Goal: Use online tool/utility

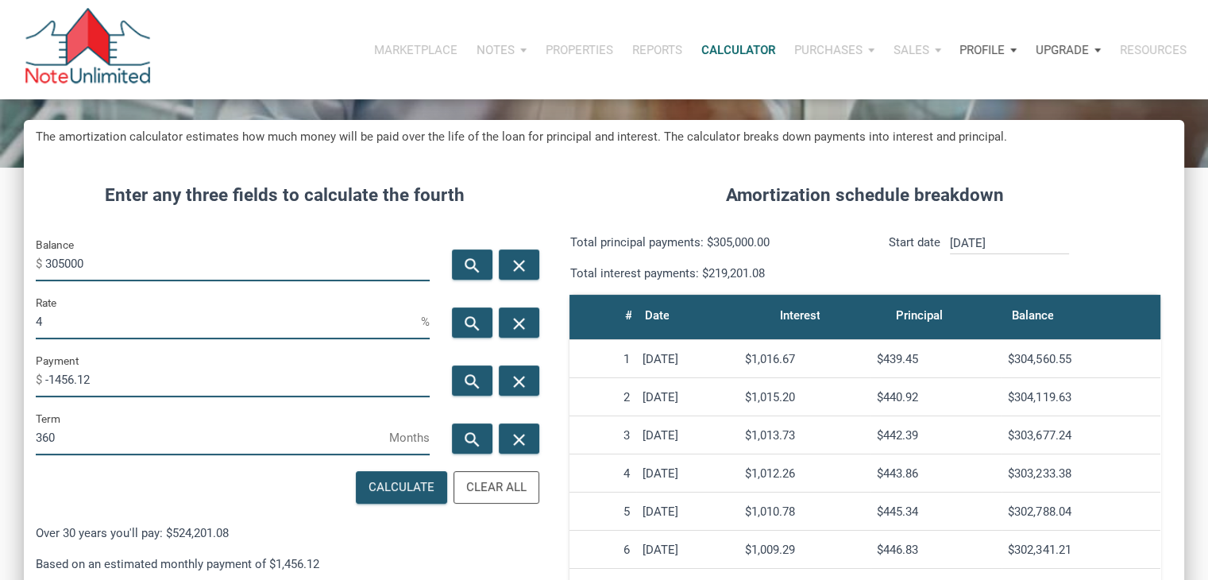
scroll to position [787, 1159]
click at [124, 264] on input "305000" at bounding box center [237, 263] width 384 height 36
type input "186000"
click at [468, 378] on icon "search" at bounding box center [472, 382] width 19 height 20
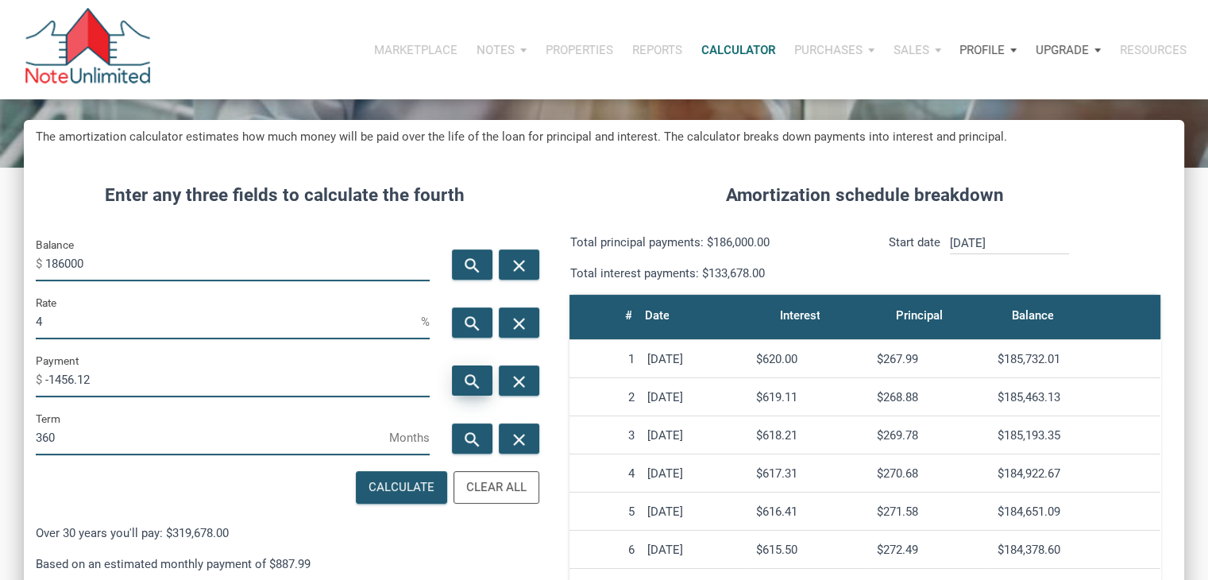
type input "-887.99"
click at [150, 271] on input "186000" at bounding box center [237, 263] width 384 height 36
type input "125000"
click at [457, 381] on div "search" at bounding box center [472, 380] width 40 height 30
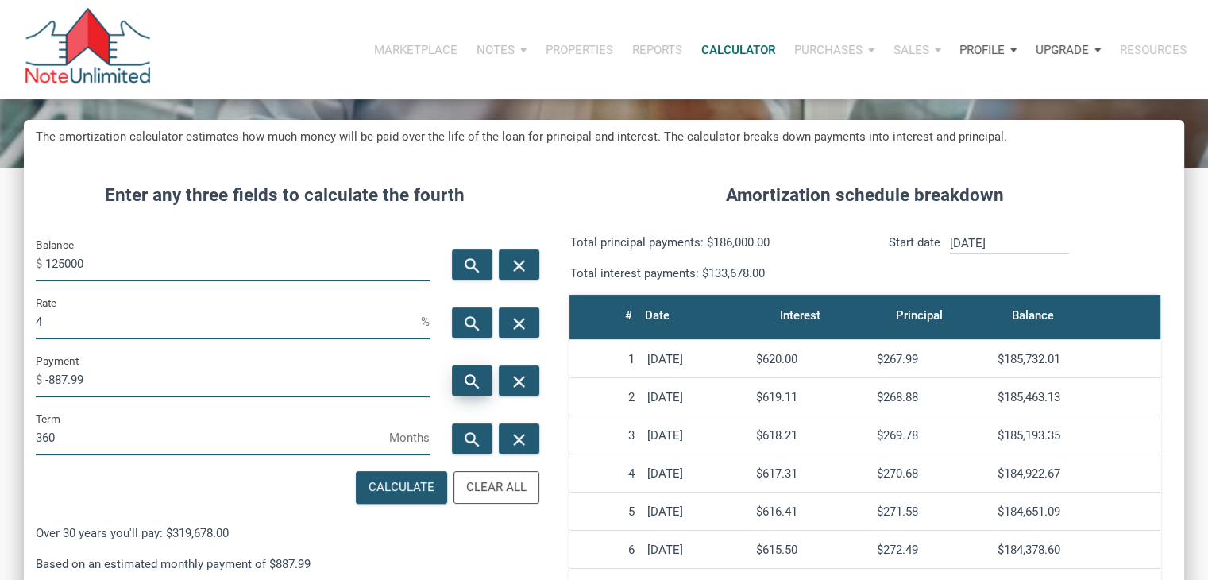
type input "-596.77"
